Goal: Task Accomplishment & Management: Use online tool/utility

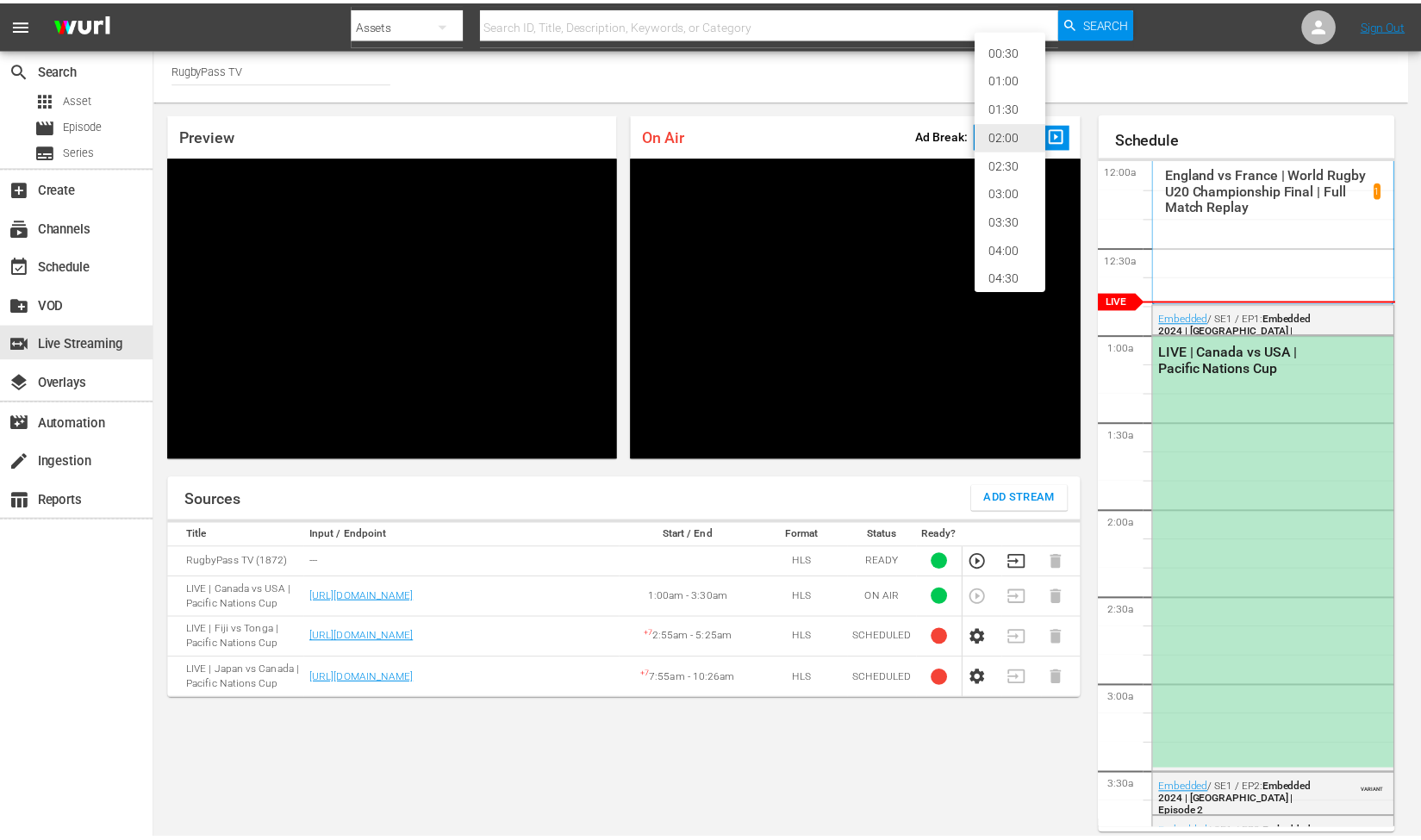
scroll to position [35, 0]
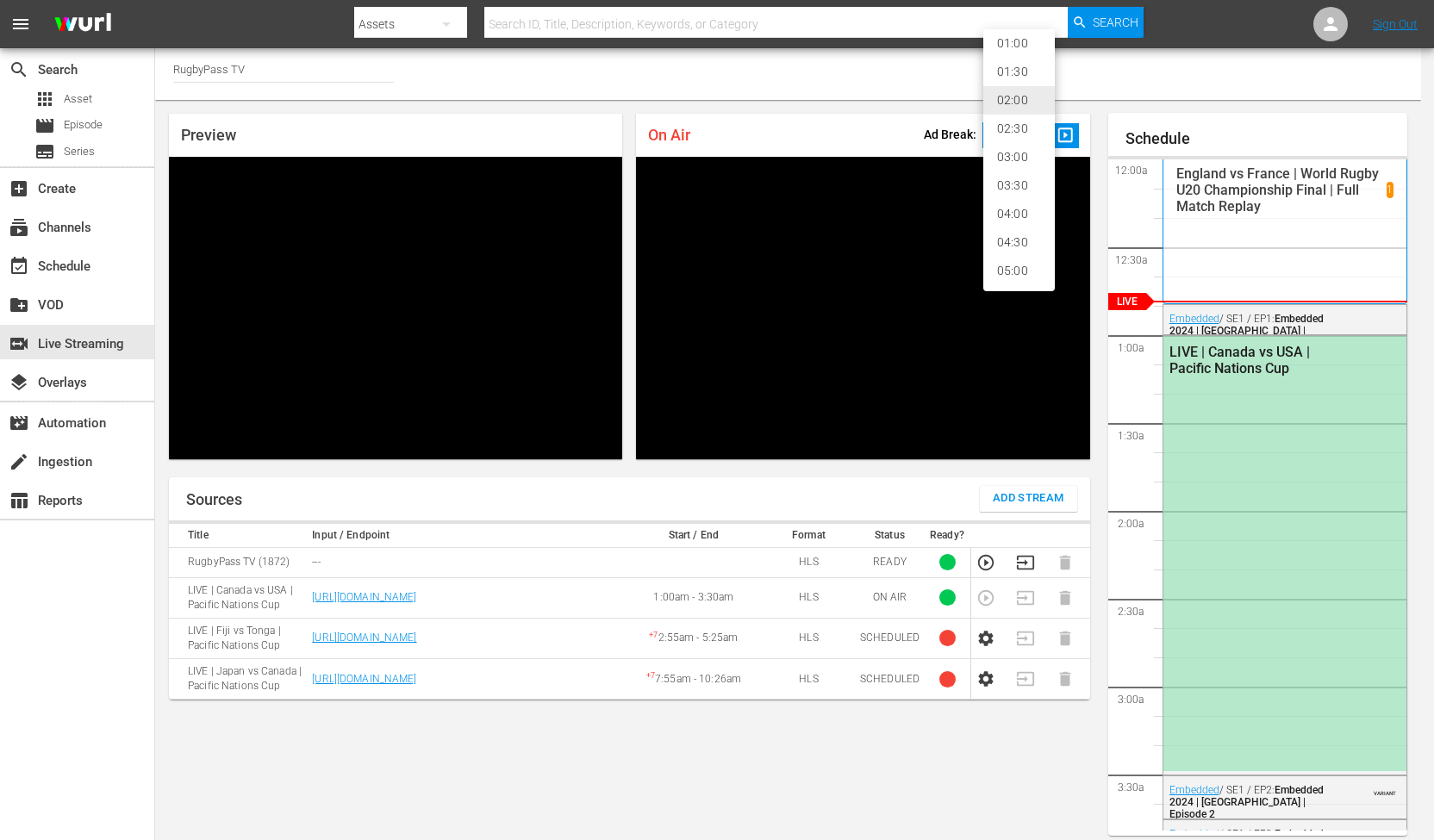
click at [1019, 285] on li "05:00" at bounding box center [1019, 271] width 72 height 28
type input "300"
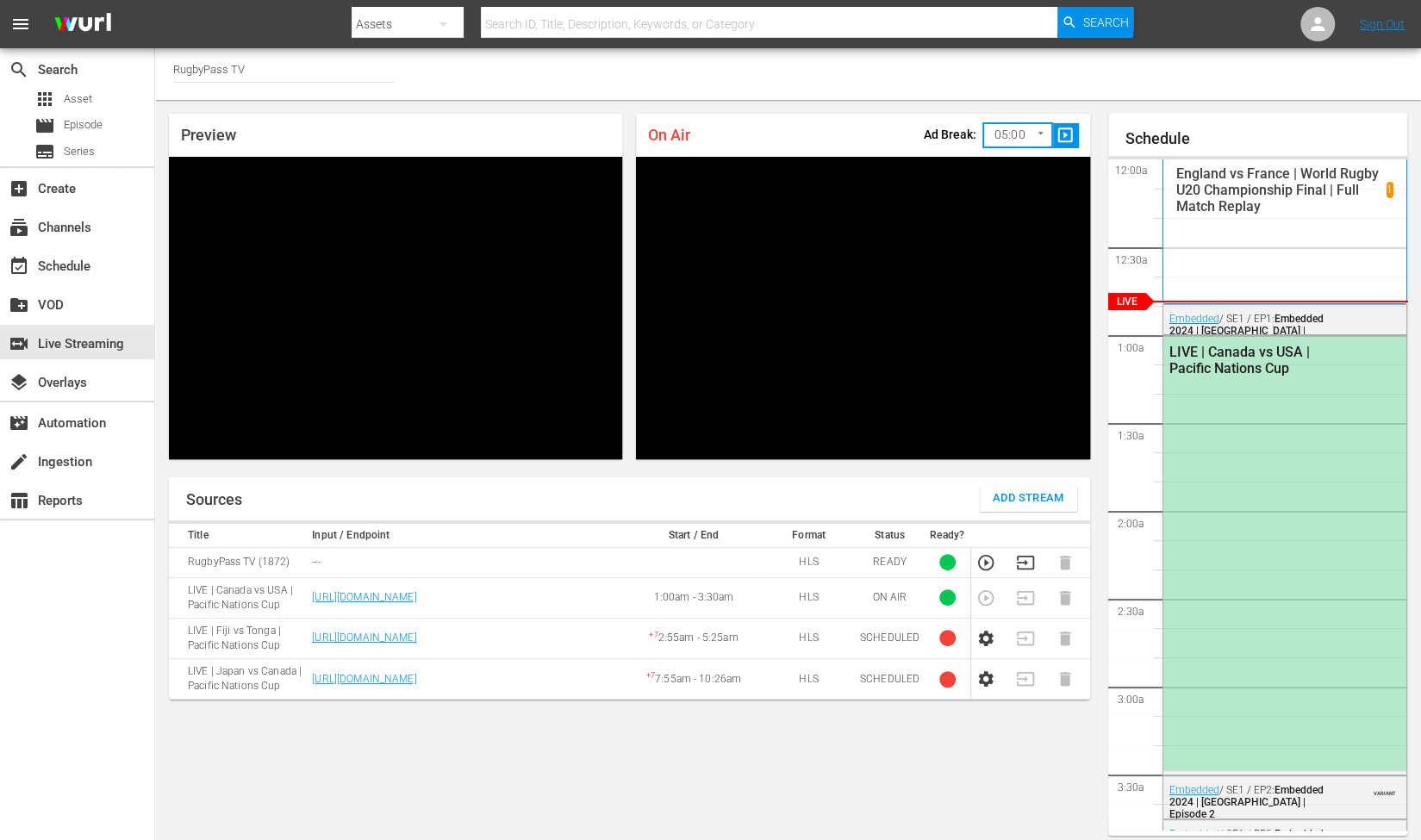
click at [1072, 132] on span "slideshow_sharp" at bounding box center [1066, 136] width 20 height 20
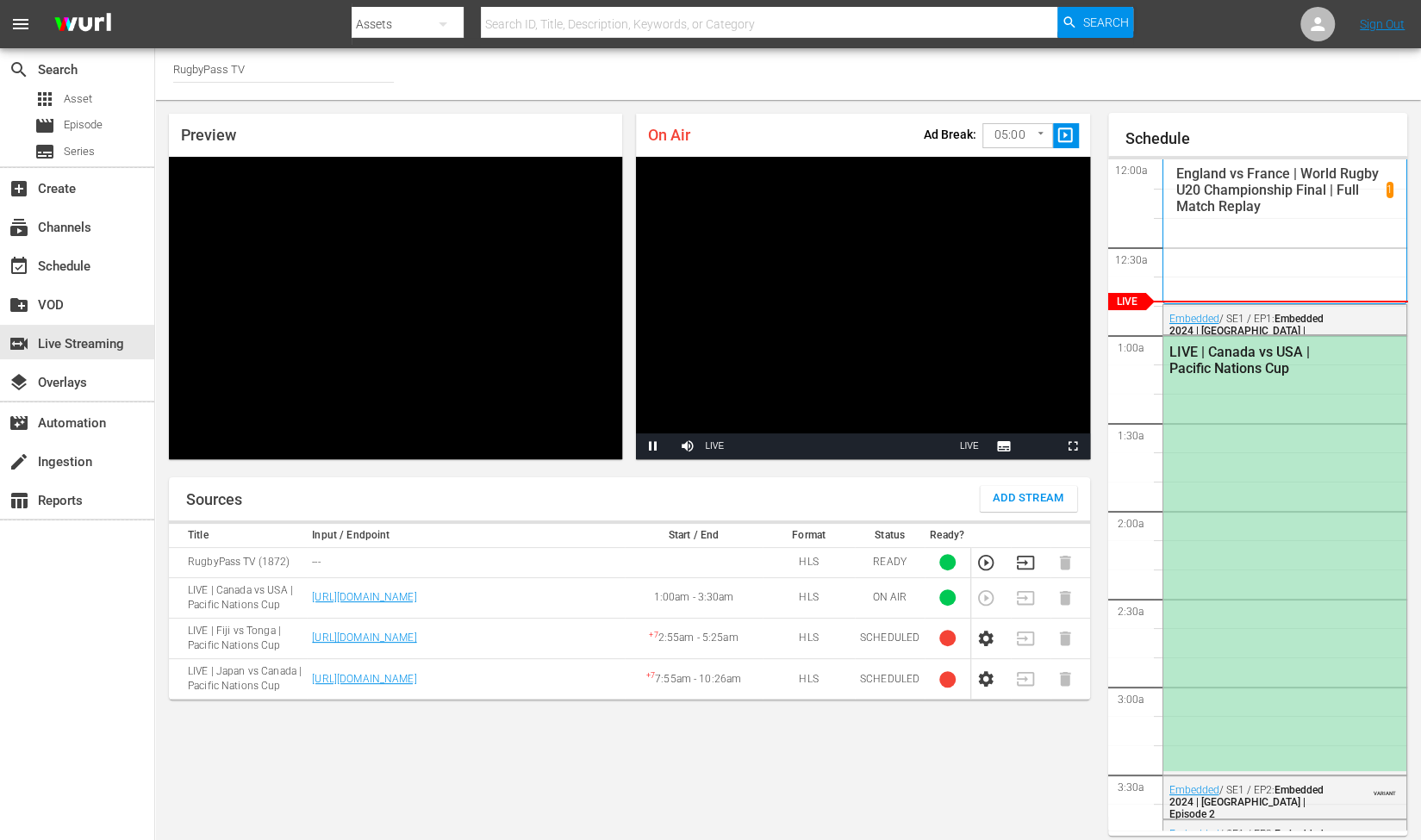
click at [1065, 131] on span "slideshow_sharp" at bounding box center [1066, 136] width 20 height 20
click at [688, 446] on span "Video Player" at bounding box center [688, 446] width 0 height 0
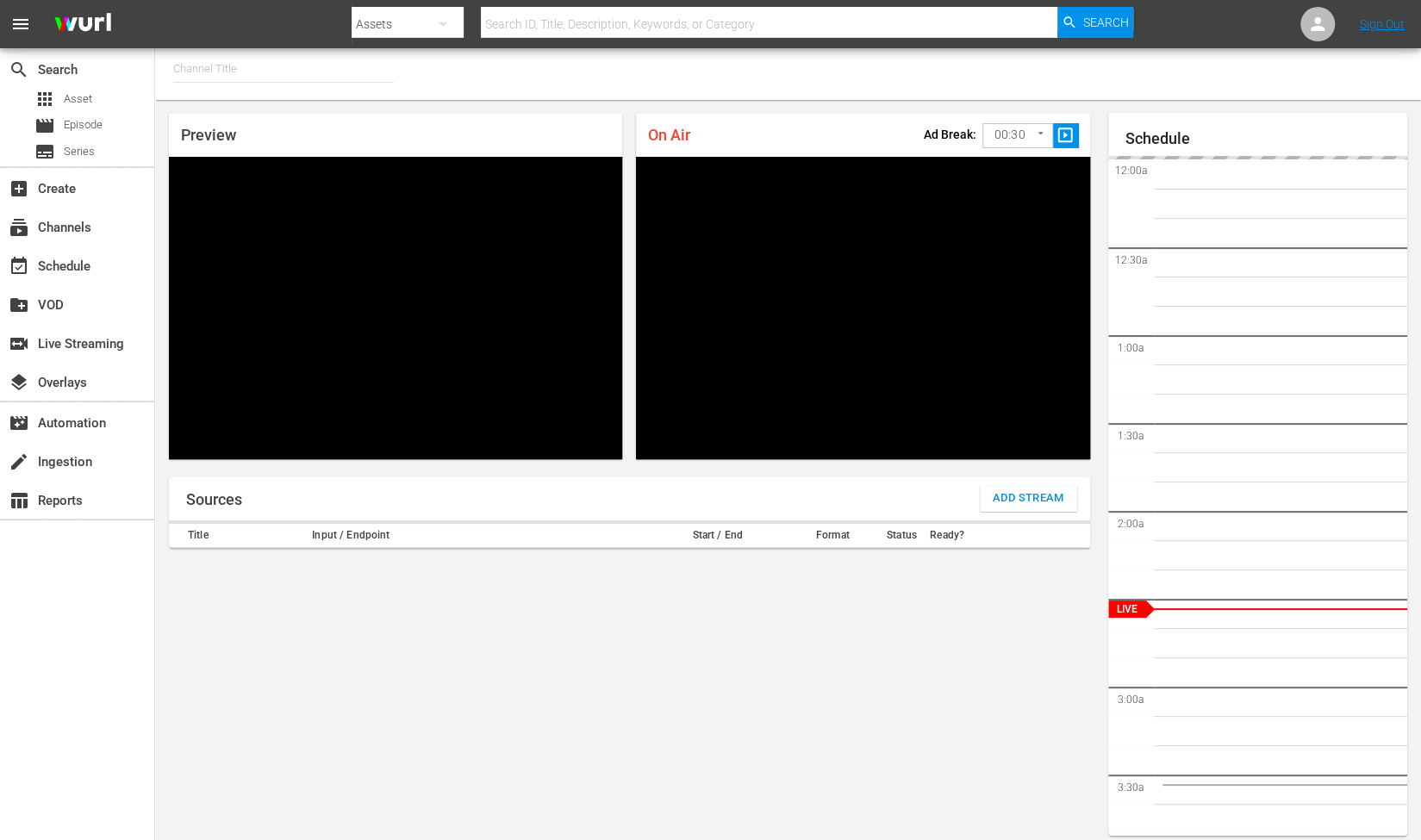
type input "RugbyPass TV (1872)"
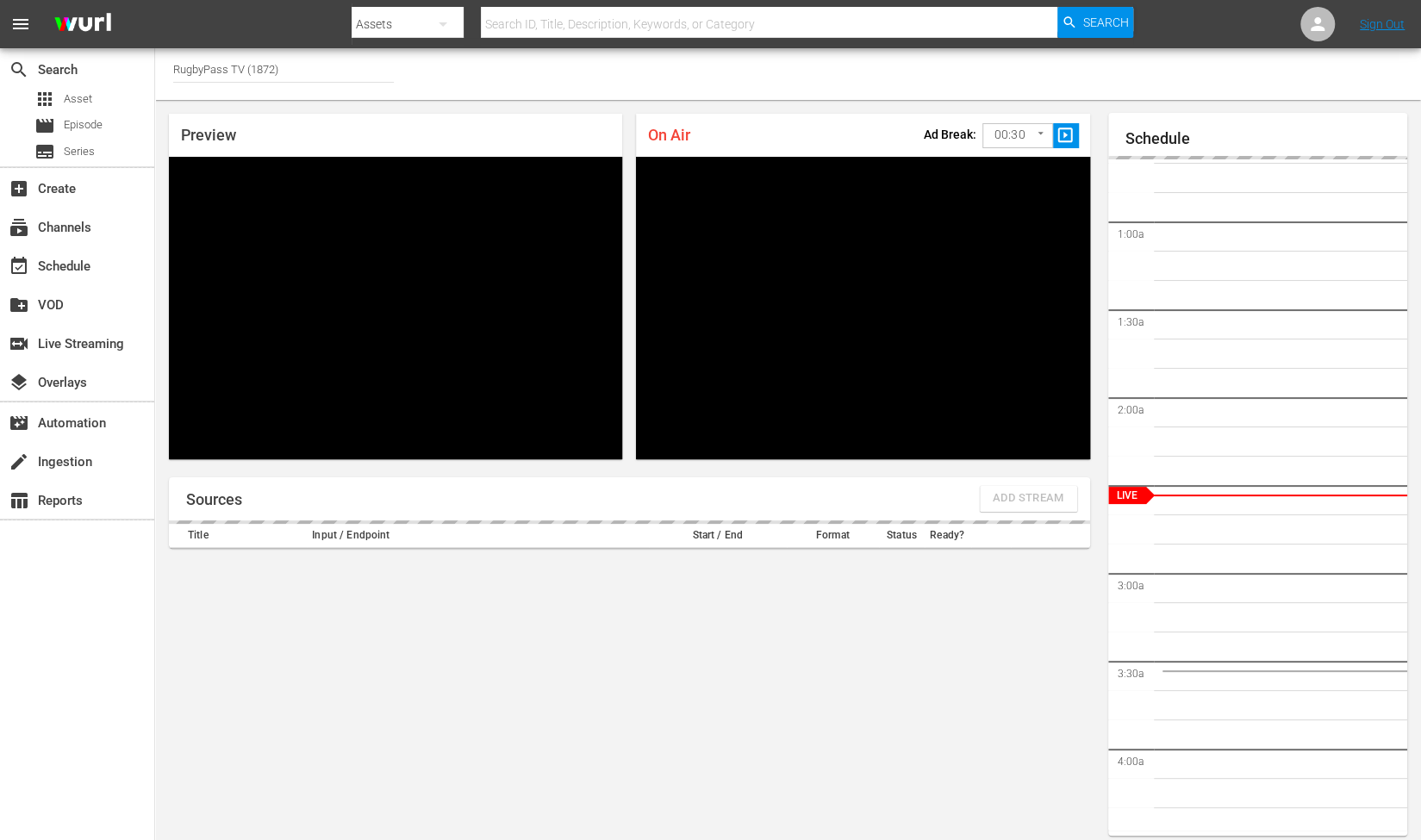
scroll to position [9, 0]
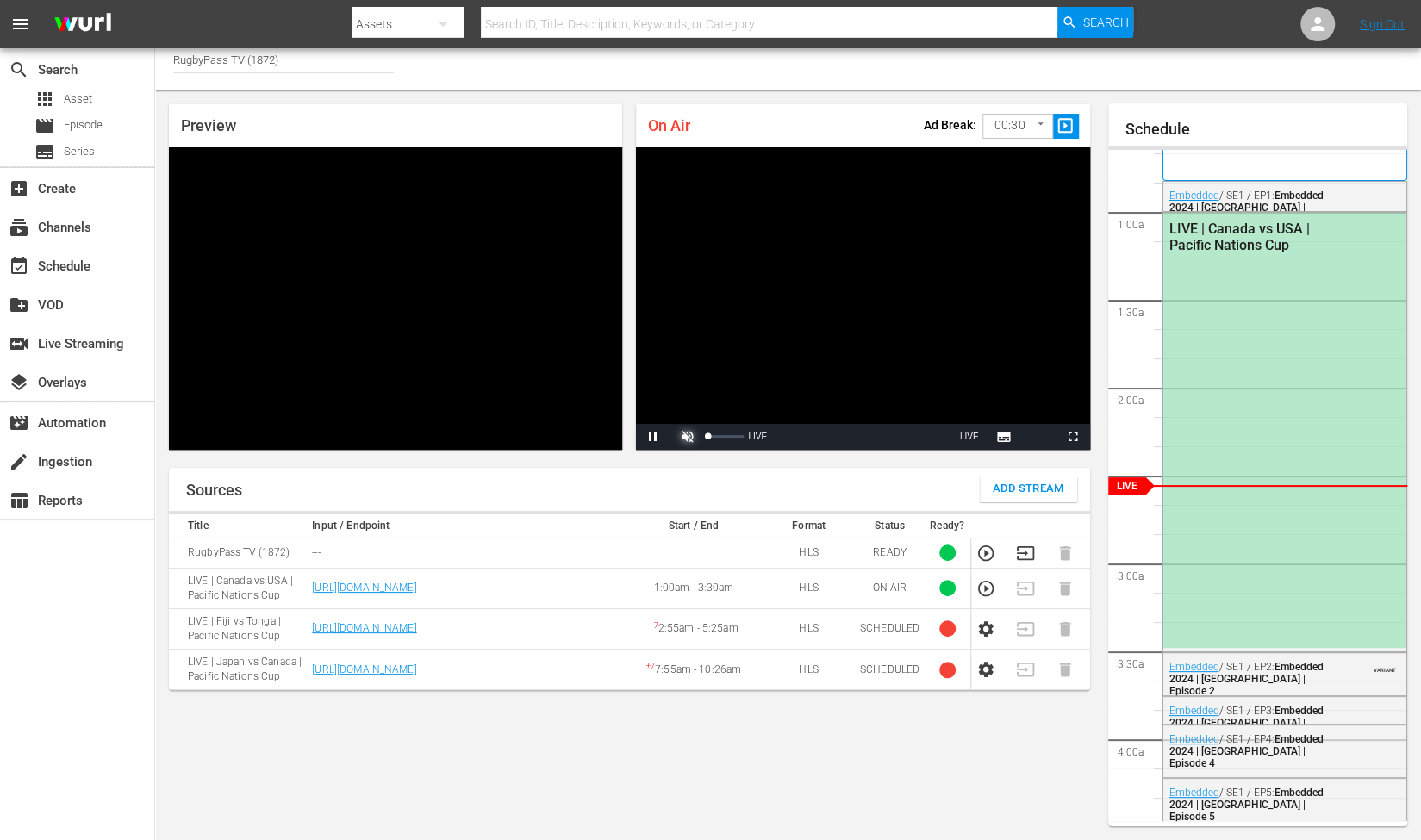
click at [688, 436] on span "Video Player" at bounding box center [688, 436] width 0 height 0
click at [983, 592] on icon "button" at bounding box center [985, 588] width 19 height 19
click at [1005, 131] on body "menu Search By Assets Search ID, Title, Description, Keywords, or Category Sear…" at bounding box center [710, 411] width 1421 height 840
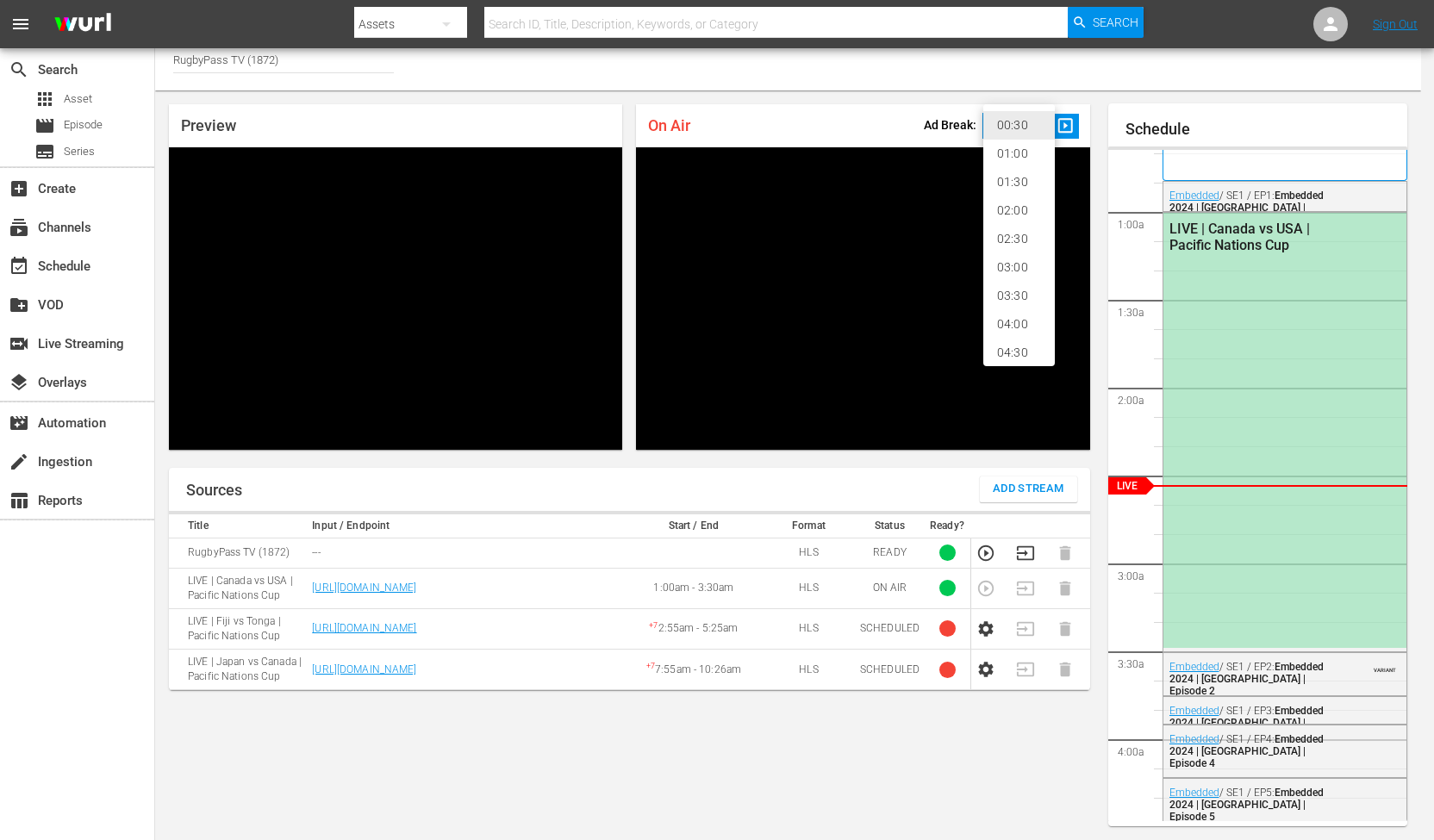
click at [1020, 210] on li "02:00" at bounding box center [1019, 211] width 72 height 28
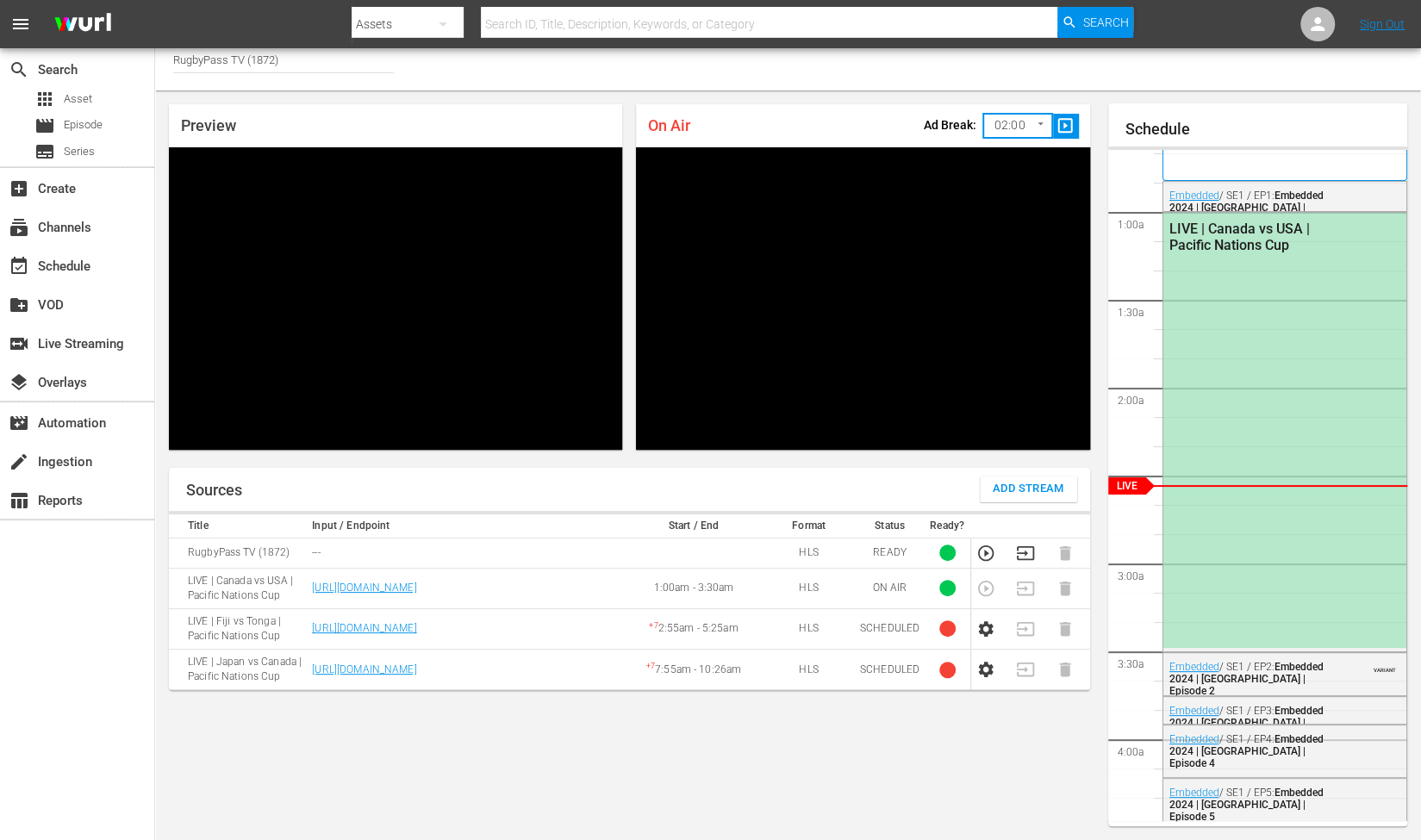
click at [1067, 77] on div "Channel Title RugbyPass TV (1872)" at bounding box center [787, 65] width 1266 height 52
click at [1069, 127] on span "slideshow_sharp" at bounding box center [1066, 126] width 20 height 20
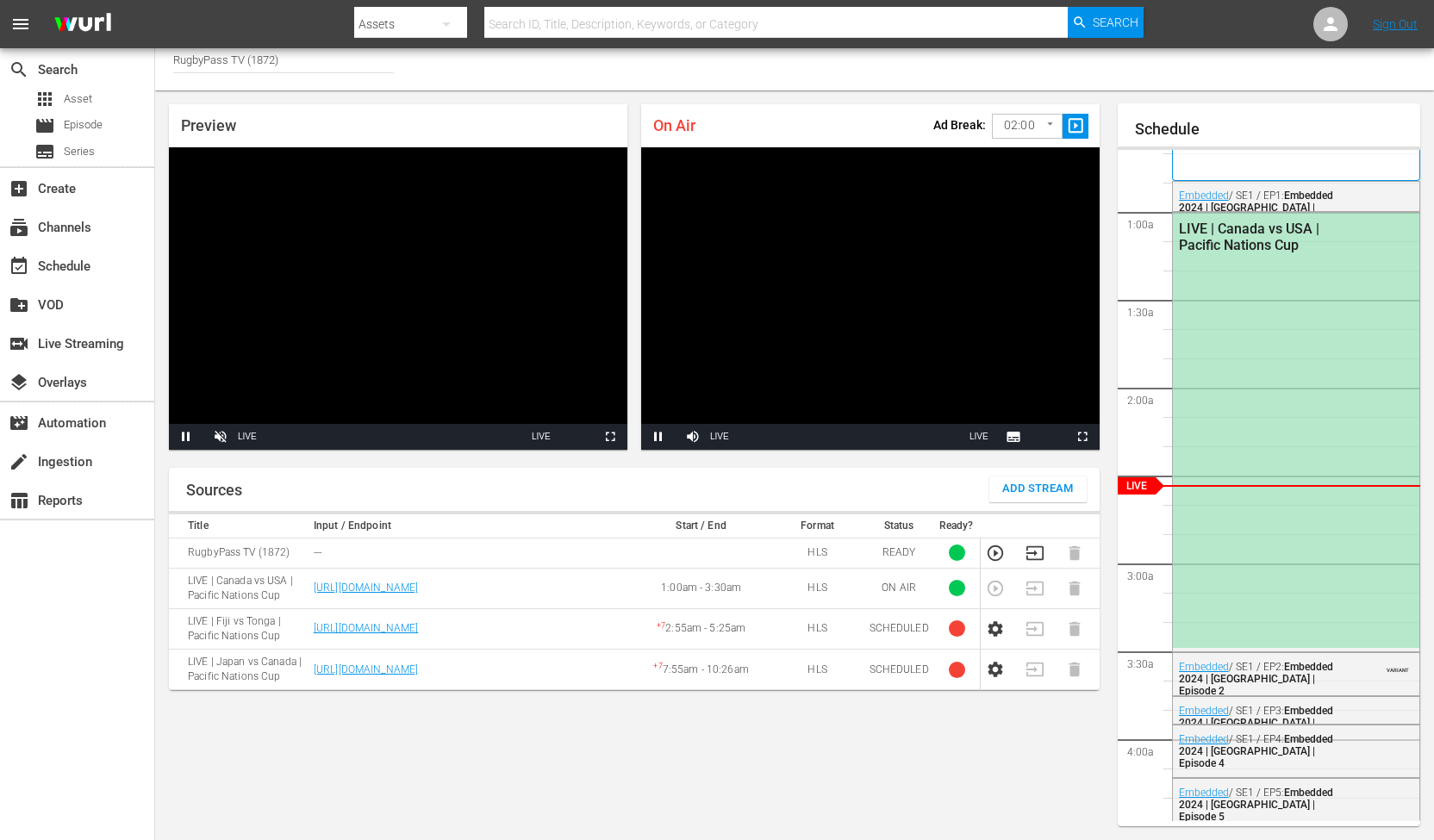
click at [1019, 116] on body "menu Search By Assets Search ID, Title, Description, Keywords, or Category Sear…" at bounding box center [717, 411] width 1434 height 840
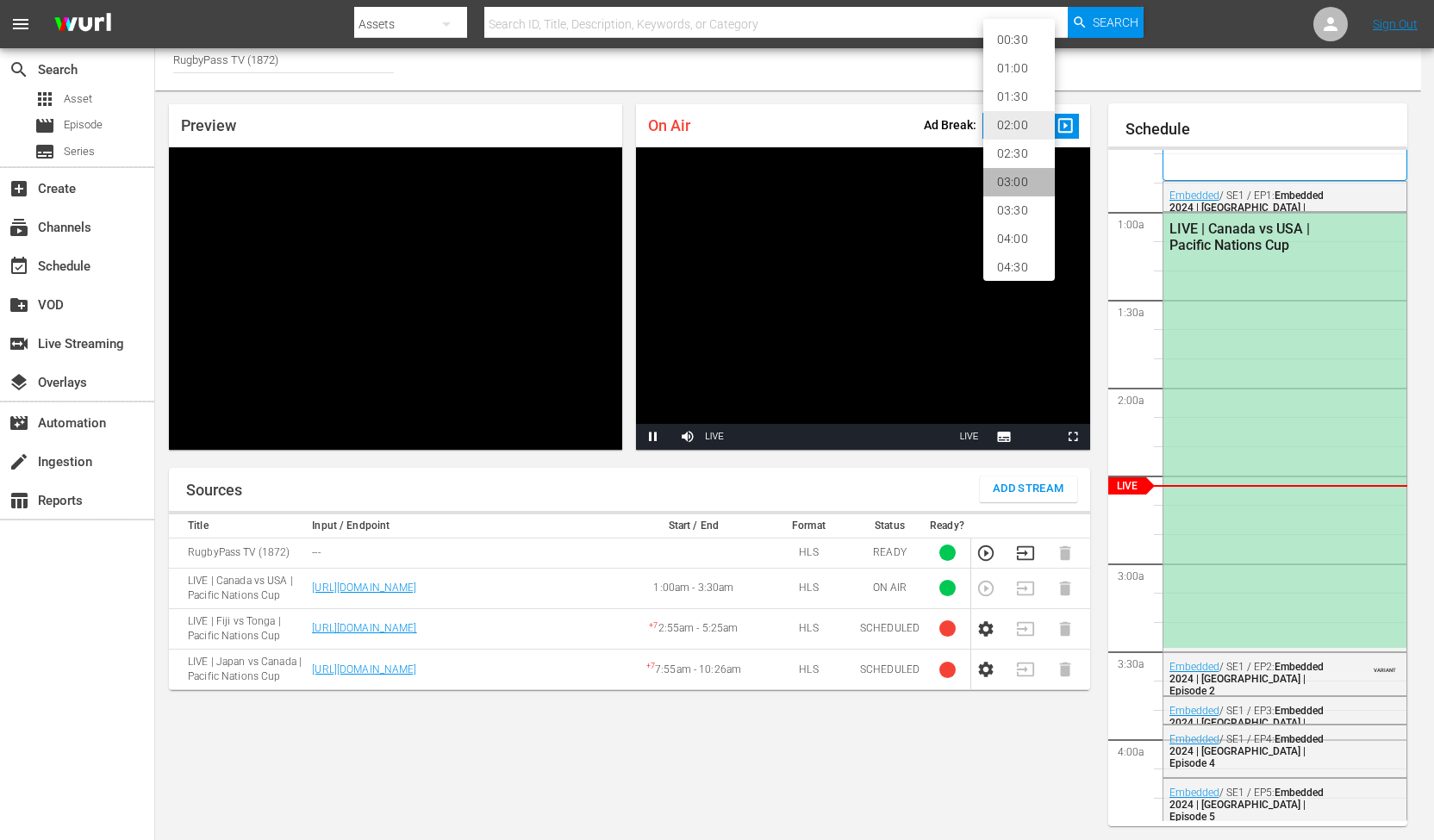
click at [1019, 174] on li "03:00" at bounding box center [1019, 182] width 72 height 28
type input "180"
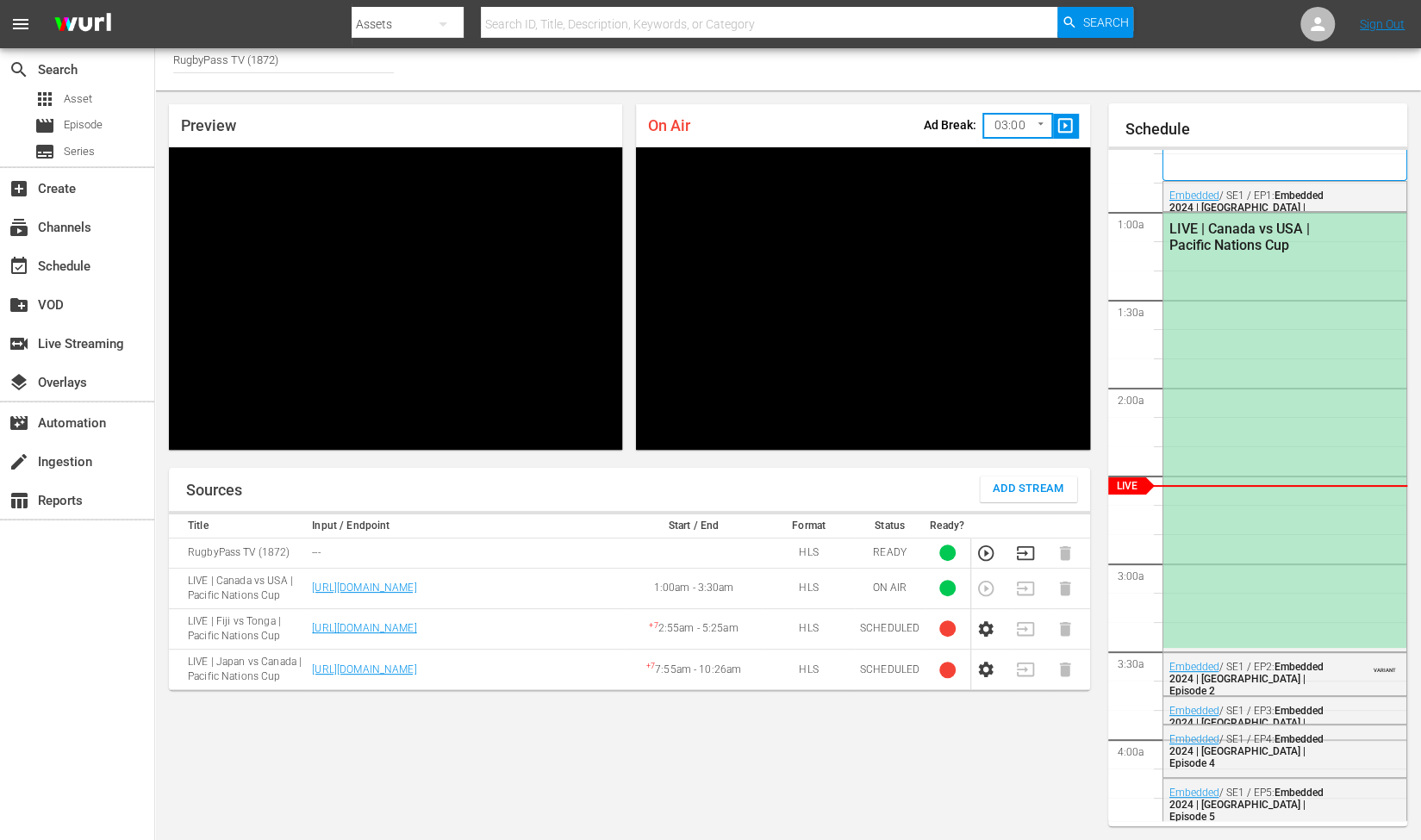
click at [900, 111] on div "On Air Ad Break: 03:00 180 ​ slideshow_sharp" at bounding box center [863, 125] width 454 height 43
click at [1064, 125] on span "slideshow_sharp" at bounding box center [1066, 126] width 20 height 20
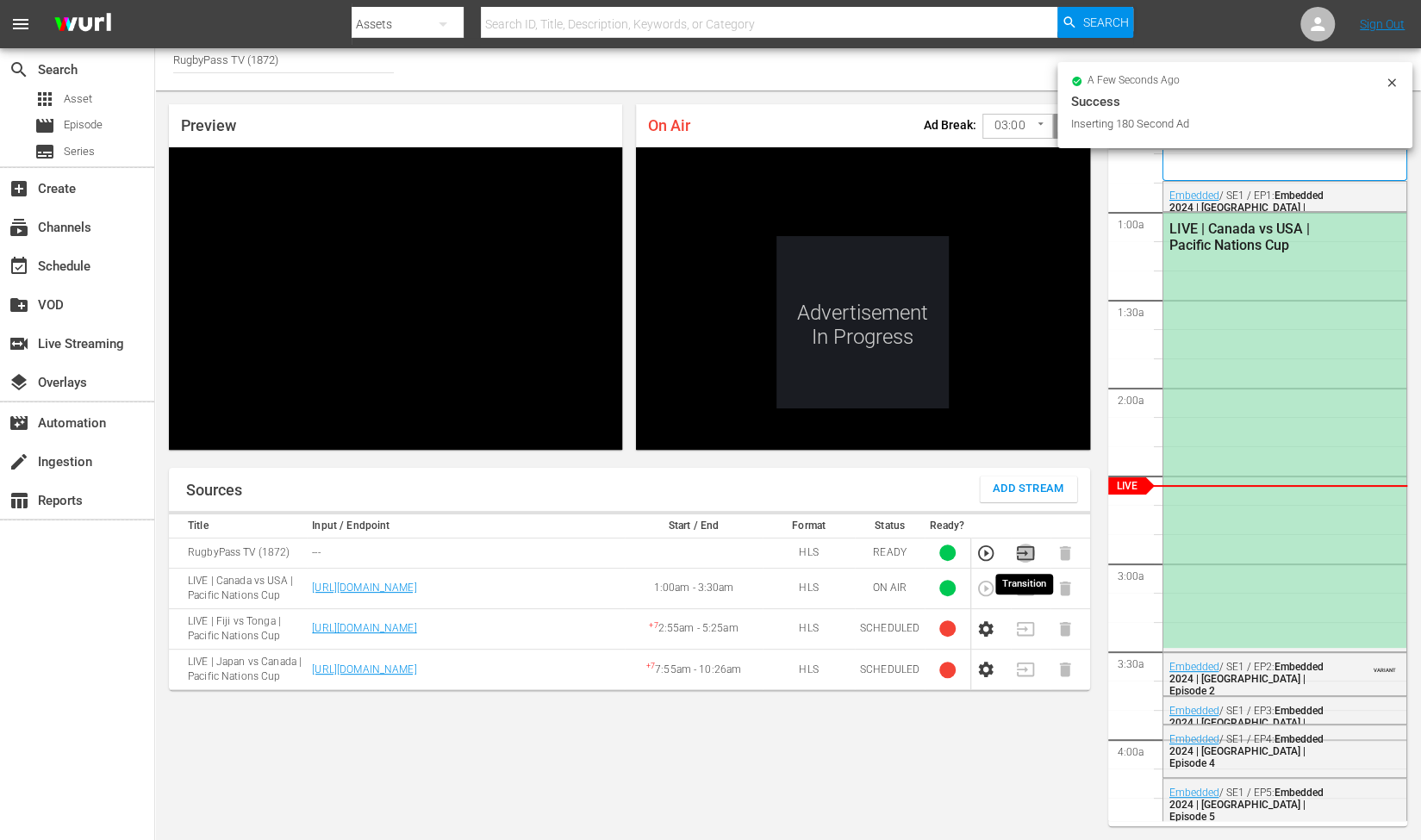
click at [1022, 548] on icon "button" at bounding box center [1025, 552] width 19 height 19
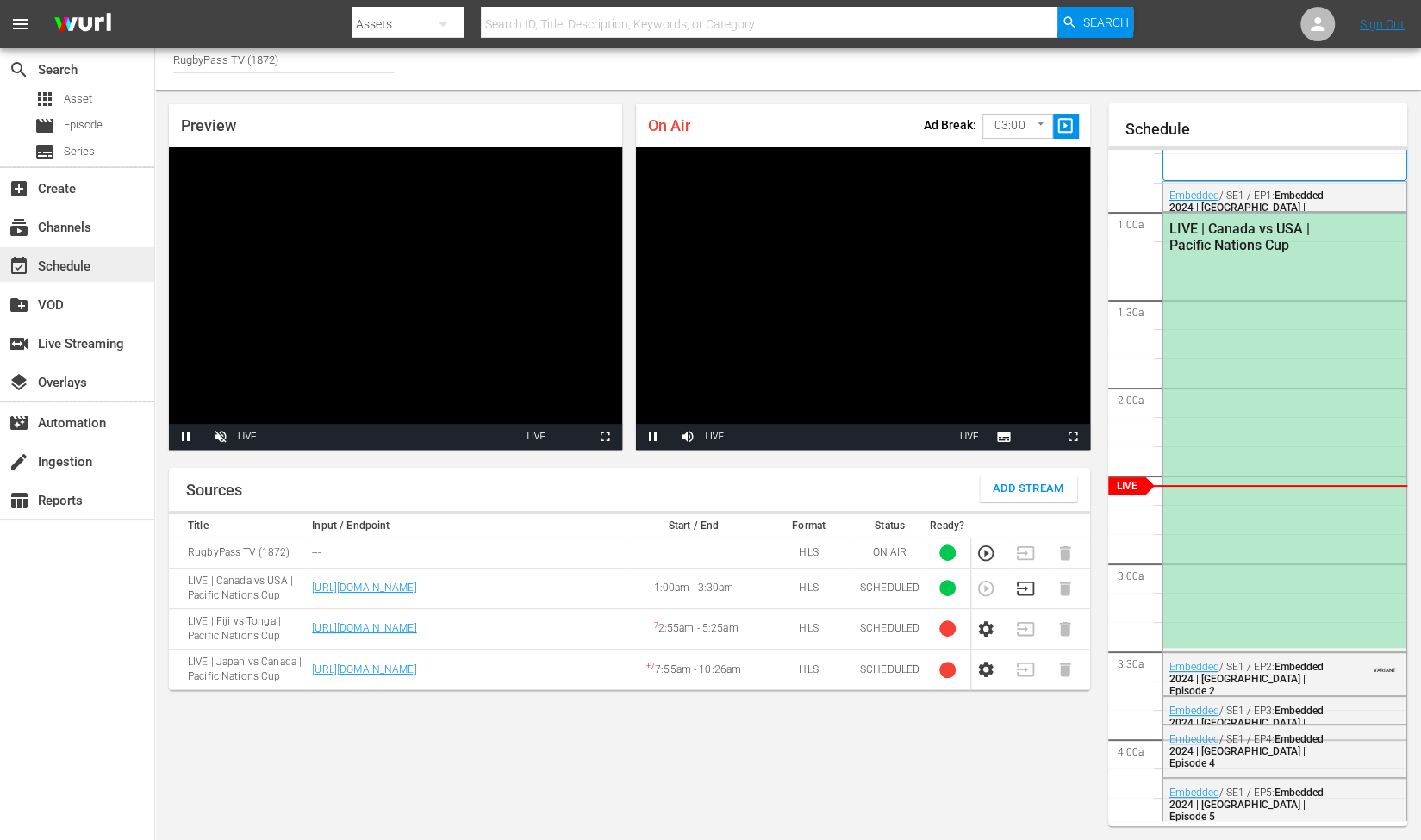
click at [60, 269] on div "event_available Schedule" at bounding box center [48, 264] width 97 height 16
